Goal: Information Seeking & Learning: Understand process/instructions

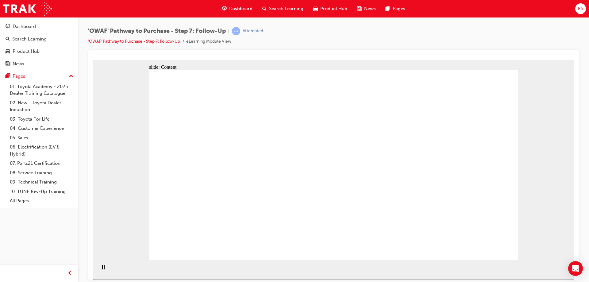
drag, startPoint x: 372, startPoint y: 126, endPoint x: 372, endPoint y: 118, distance: 8.3
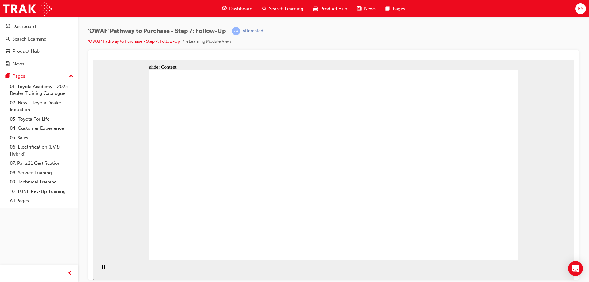
drag, startPoint x: 183, startPoint y: 149, endPoint x: 246, endPoint y: 146, distance: 63.3
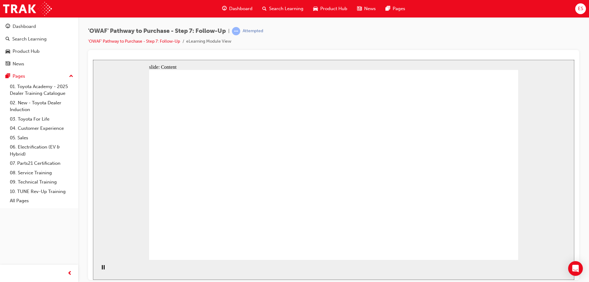
drag, startPoint x: 402, startPoint y: 133, endPoint x: 481, endPoint y: 134, distance: 78.9
drag, startPoint x: 481, startPoint y: 134, endPoint x: 323, endPoint y: 73, distance: 169.3
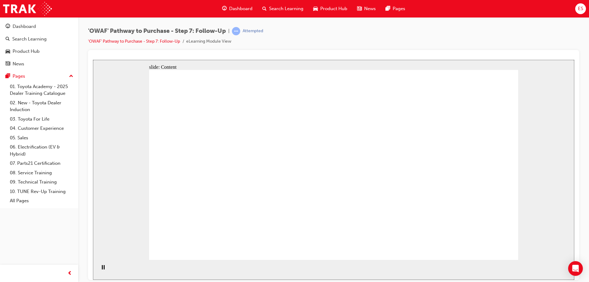
drag, startPoint x: 297, startPoint y: 126, endPoint x: 286, endPoint y: 130, distance: 12.7
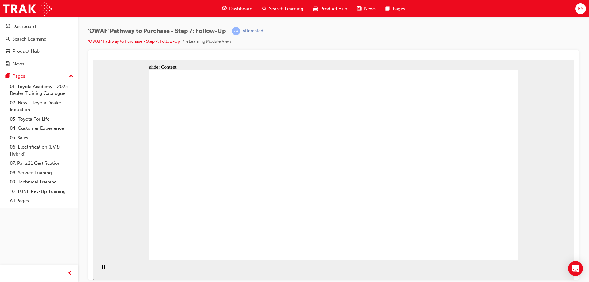
drag, startPoint x: 337, startPoint y: 137, endPoint x: 337, endPoint y: 140, distance: 3.1
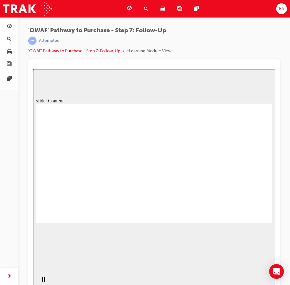
drag, startPoint x: 156, startPoint y: 133, endPoint x: 178, endPoint y: 132, distance: 22.8
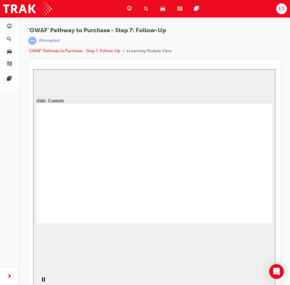
drag, startPoint x: 245, startPoint y: 165, endPoint x: 166, endPoint y: 160, distance: 79.1
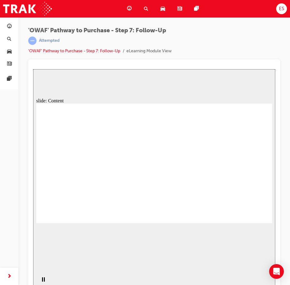
drag, startPoint x: 149, startPoint y: 167, endPoint x: 87, endPoint y: 169, distance: 61.7
drag, startPoint x: 87, startPoint y: 169, endPoint x: 63, endPoint y: 165, distance: 24.2
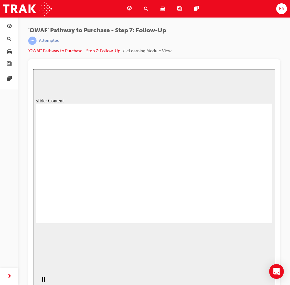
drag, startPoint x: 207, startPoint y: 133, endPoint x: 244, endPoint y: 132, distance: 36.5
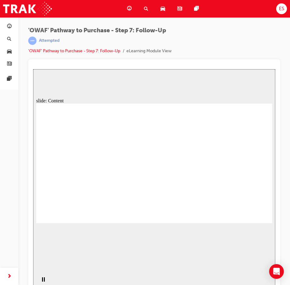
click at [157, 253] on div "slide: Content Rectangle Sustaining continuous engagement arrow_red.png BACK NE…" at bounding box center [154, 180] width 242 height 223
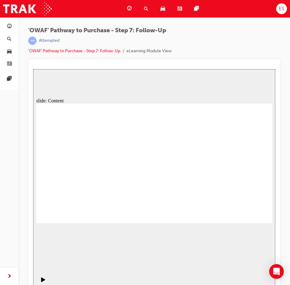
drag, startPoint x: 216, startPoint y: 115, endPoint x: 210, endPoint y: 120, distance: 8.0
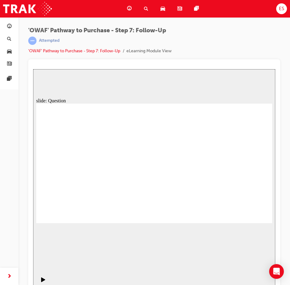
radio input "true"
drag, startPoint x: 106, startPoint y: 193, endPoint x: 148, endPoint y: 146, distance: 63.3
